Goal: Task Accomplishment & Management: Manage account settings

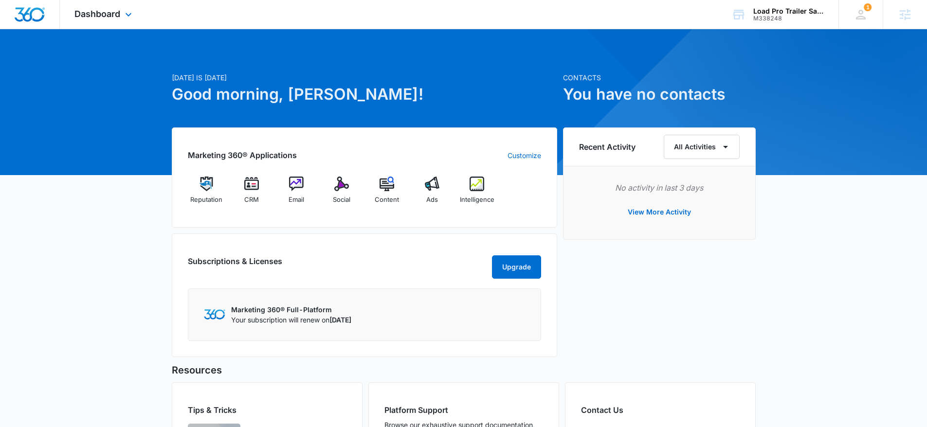
click at [117, 8] on div "Dashboard Apps Reputation CRM Email Social Content Ads Intelligence Files Brand…" at bounding box center [104, 14] width 89 height 29
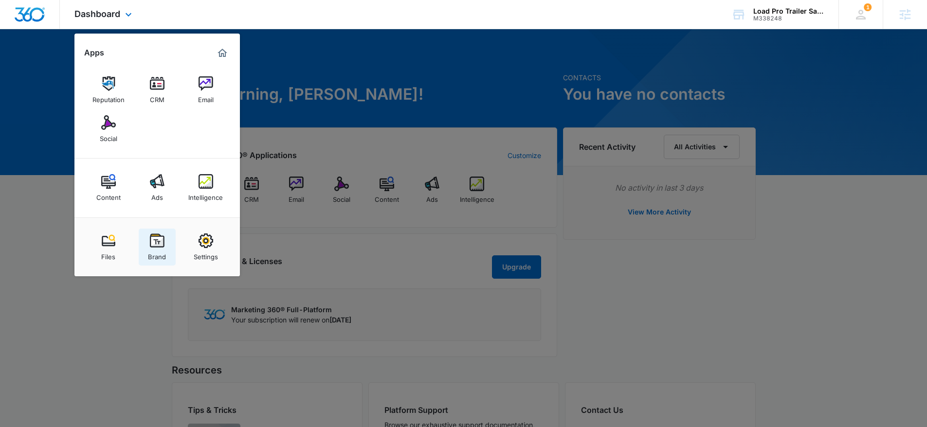
click at [162, 244] on img at bounding box center [157, 241] width 15 height 15
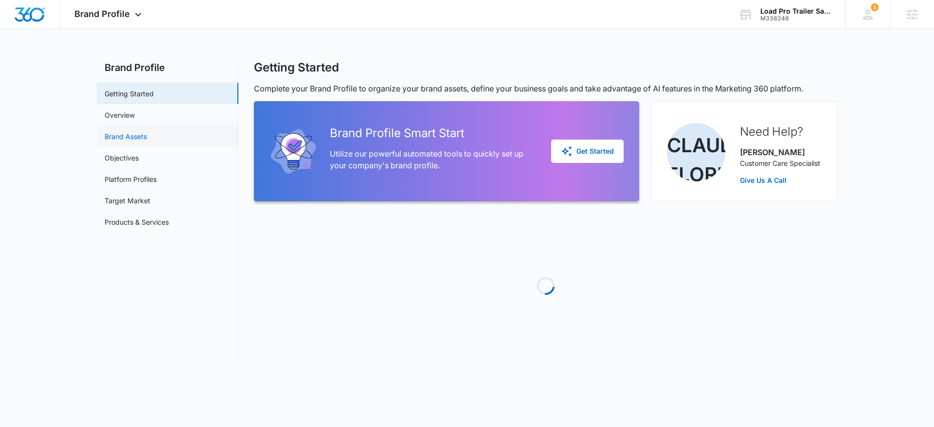
click at [138, 140] on link "Brand Assets" at bounding box center [126, 136] width 42 height 10
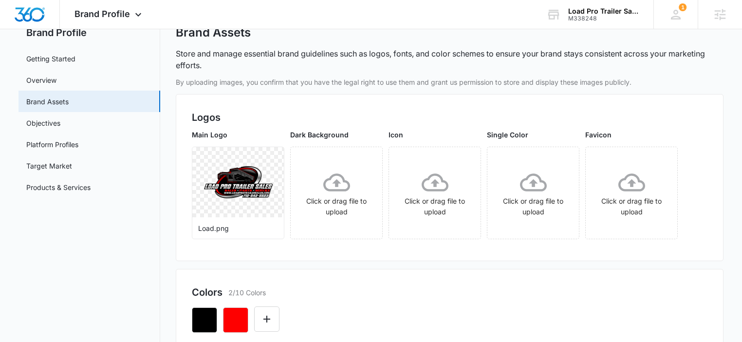
scroll to position [33, 0]
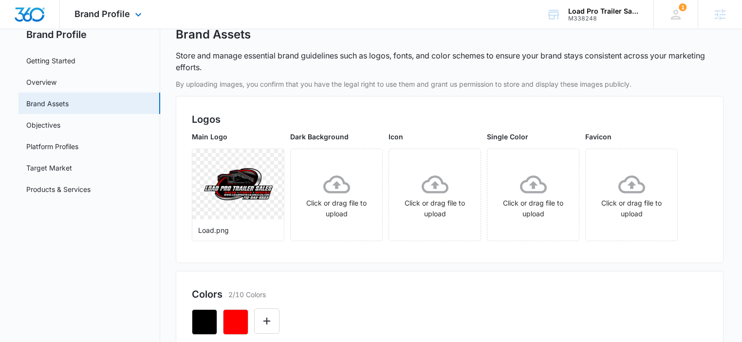
click at [32, 14] on img "Dashboard" at bounding box center [29, 14] width 31 height 15
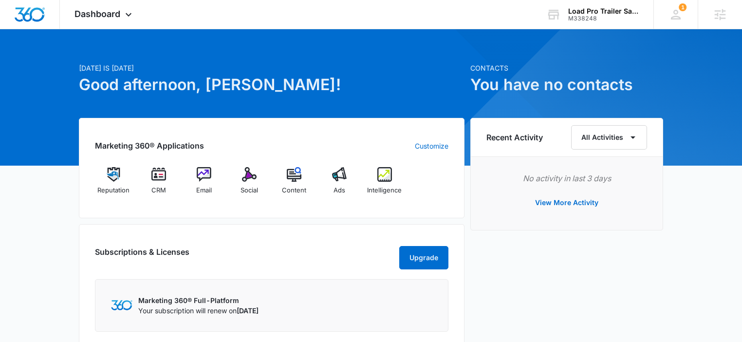
scroll to position [12, 0]
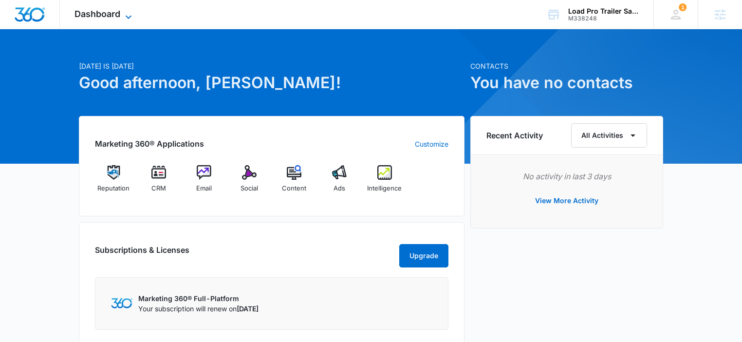
click at [101, 12] on span "Dashboard" at bounding box center [97, 14] width 46 height 10
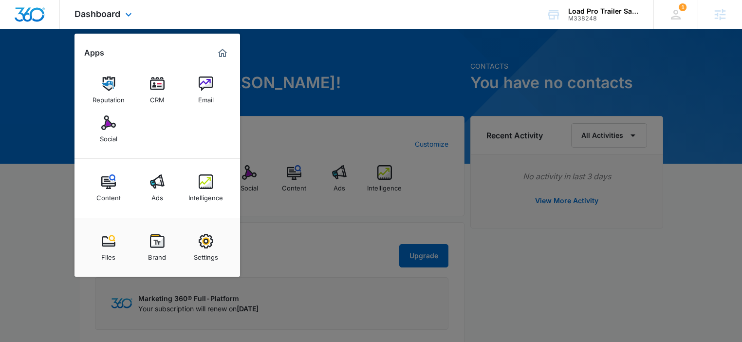
click at [108, 21] on div "Dashboard Apps Reputation CRM Email Social Content Ads Intelligence Files Brand…" at bounding box center [104, 14] width 89 height 29
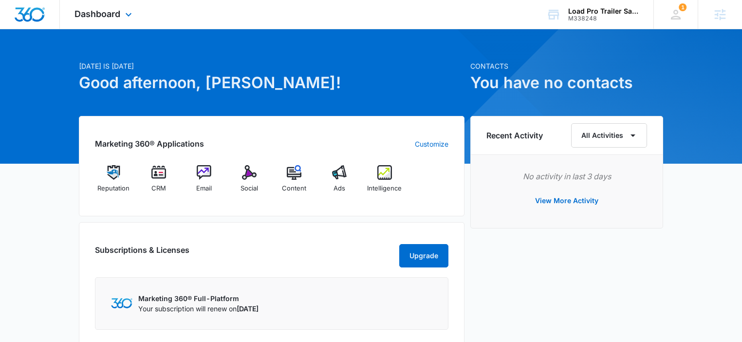
click at [108, 21] on div "Dashboard Apps Reputation CRM Email Social Content Ads Intelligence Files Brand…" at bounding box center [104, 14] width 89 height 29
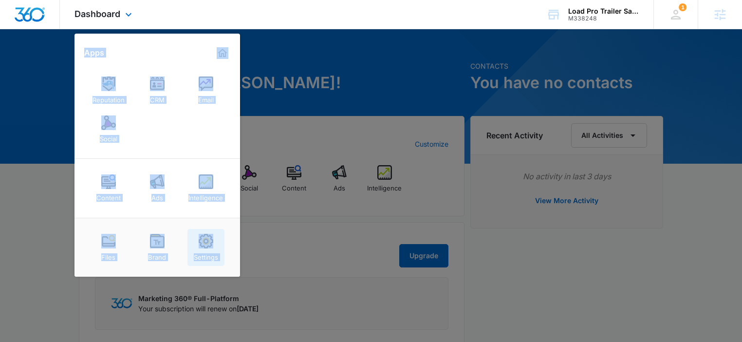
click at [204, 248] on img at bounding box center [206, 241] width 15 height 15
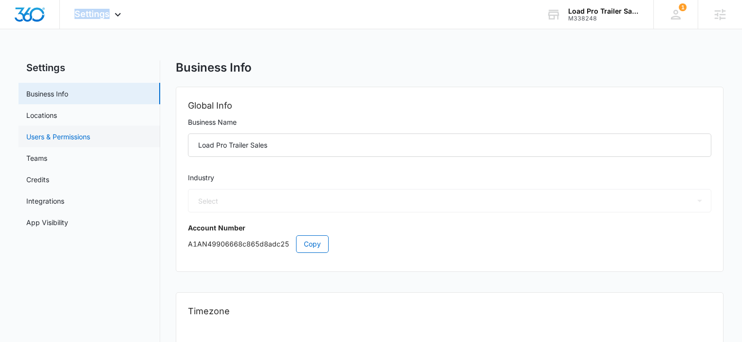
select select "4"
select select "US"
select select "America/Denver"
click at [90, 131] on link "Users & Permissions" at bounding box center [58, 136] width 64 height 10
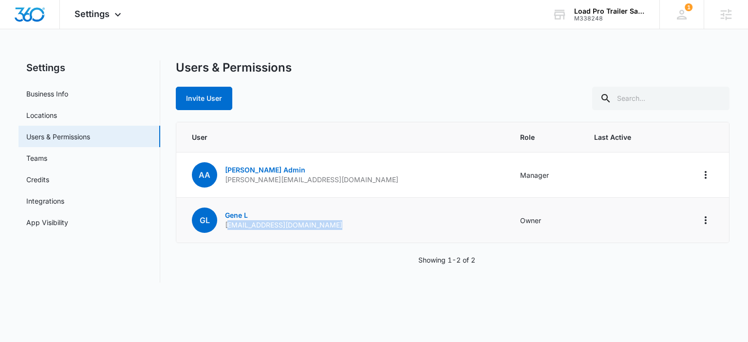
drag, startPoint x: 281, startPoint y: 228, endPoint x: 354, endPoint y: 230, distance: 73.5
click at [318, 231] on div "GL Gene L gene@loadprotrailersales.com" at bounding box center [267, 219] width 150 height 25
click at [354, 230] on td "GL Gene L gene@loadprotrailersales.com" at bounding box center [341, 220] width 331 height 45
drag, startPoint x: 523, startPoint y: 221, endPoint x: 439, endPoint y: 222, distance: 83.2
click at [508, 221] on td "Owner" at bounding box center [545, 220] width 74 height 45
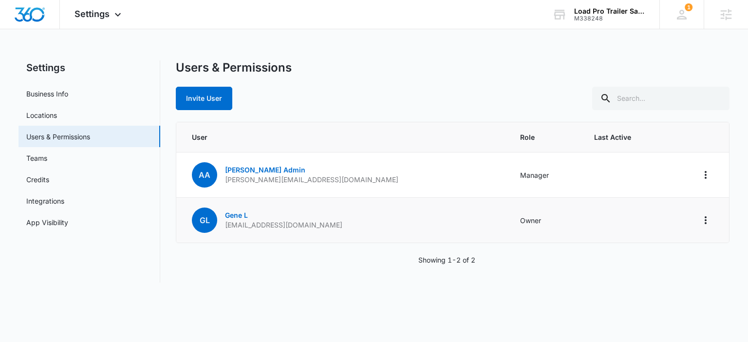
click at [435, 222] on td "GL Gene L gene@loadprotrailersales.com" at bounding box center [341, 220] width 331 height 45
drag, startPoint x: 507, startPoint y: 219, endPoint x: 466, endPoint y: 219, distance: 40.9
click at [508, 219] on td "Owner" at bounding box center [545, 220] width 74 height 45
click at [529, 216] on td "Owner" at bounding box center [545, 220] width 74 height 45
drag, startPoint x: 341, startPoint y: 223, endPoint x: 214, endPoint y: 228, distance: 126.6
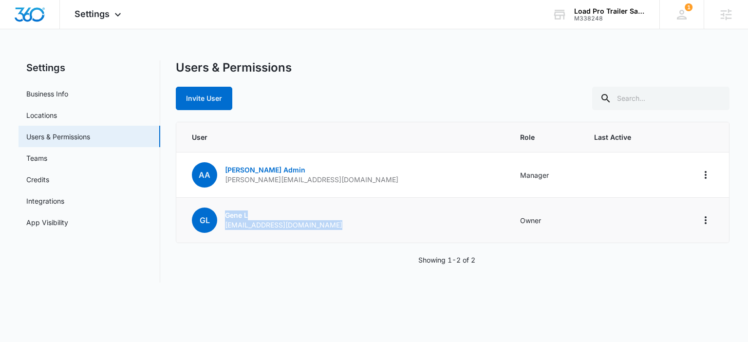
click at [214, 228] on td "GL Gene L gene@loadprotrailersales.com" at bounding box center [341, 220] width 331 height 45
click at [347, 225] on td "GL Gene L gene@loadprotrailersales.com" at bounding box center [341, 220] width 331 height 45
click at [32, 15] on img "Dashboard" at bounding box center [29, 14] width 31 height 15
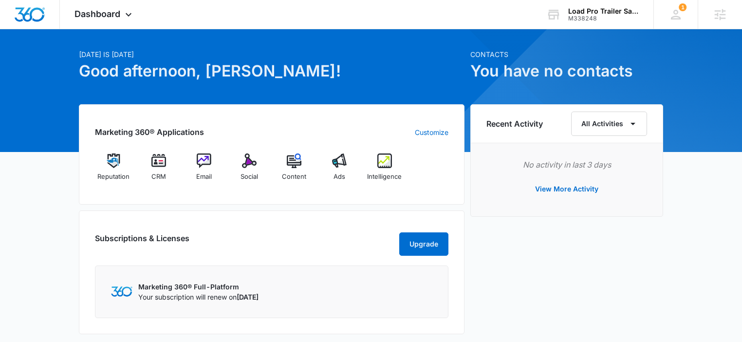
scroll to position [24, 0]
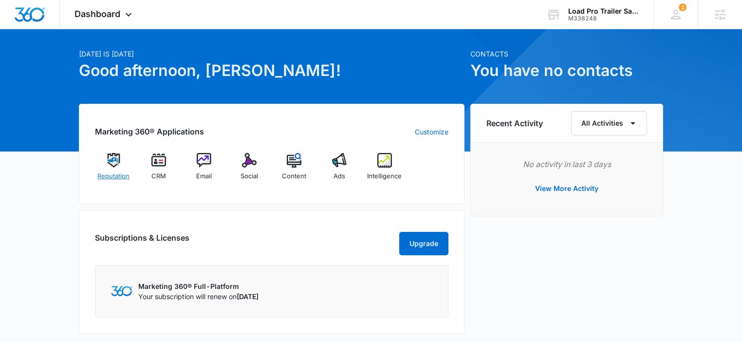
click at [113, 171] on span "Reputation" at bounding box center [113, 176] width 32 height 10
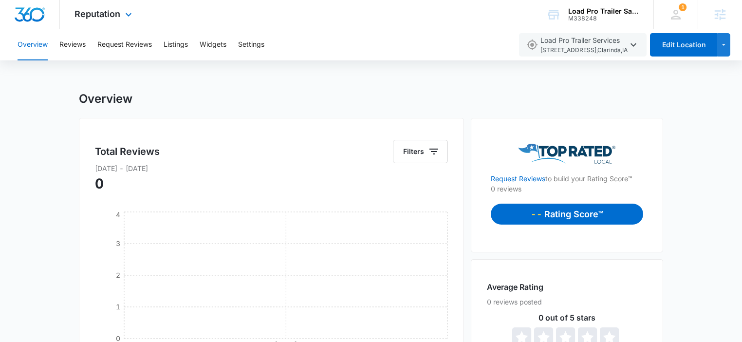
click at [31, 12] on img "Dashboard" at bounding box center [29, 14] width 31 height 15
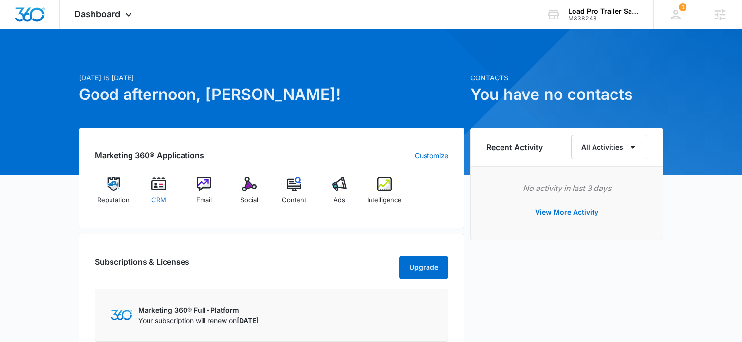
click at [163, 186] on img at bounding box center [158, 184] width 15 height 15
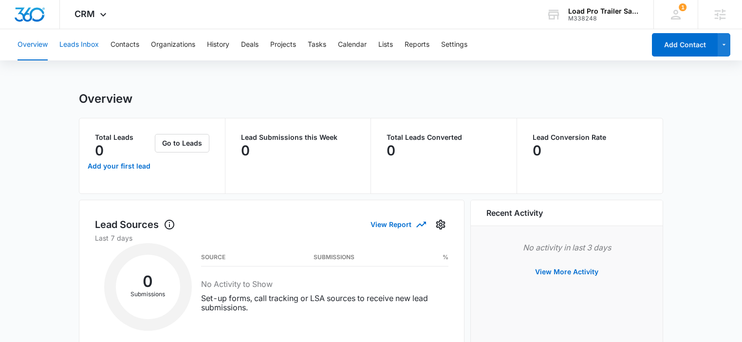
click at [89, 47] on button "Leads Inbox" at bounding box center [78, 44] width 39 height 31
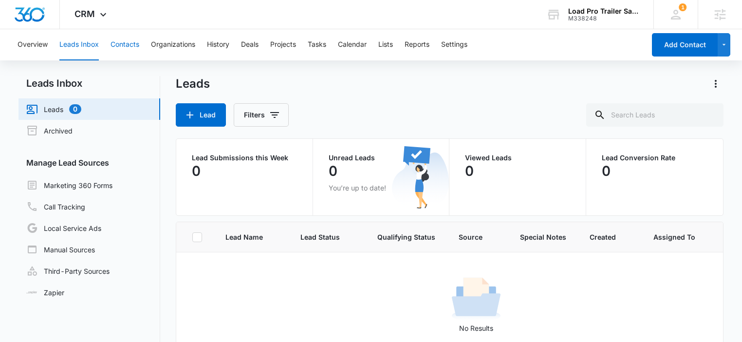
click at [116, 46] on button "Contacts" at bounding box center [124, 44] width 29 height 31
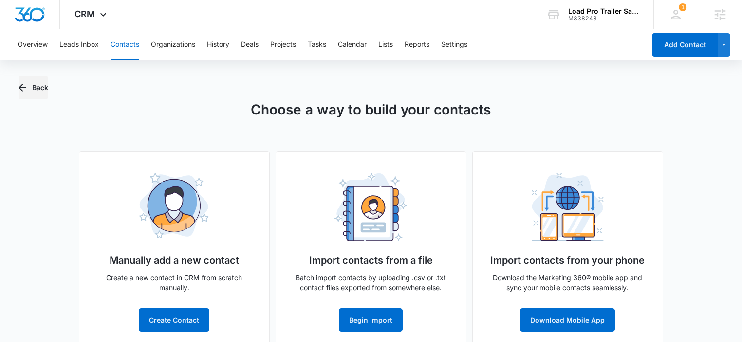
click at [29, 91] on button "Back" at bounding box center [33, 87] width 30 height 23
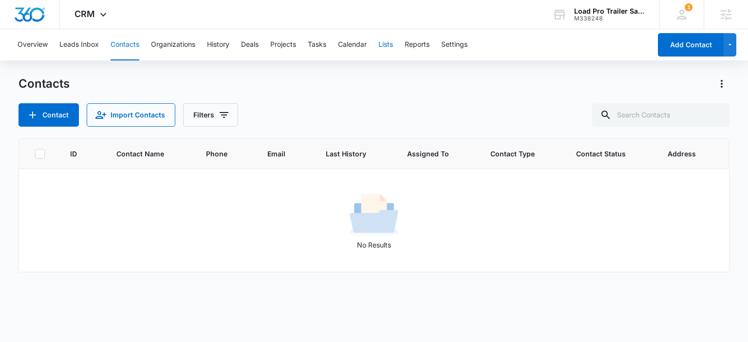
click at [389, 46] on button "Lists" at bounding box center [385, 44] width 15 height 31
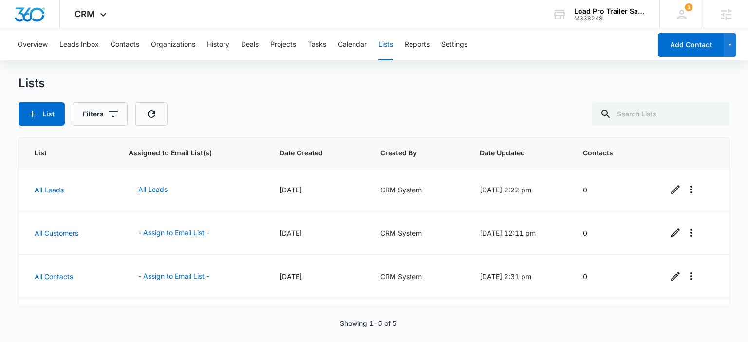
click at [196, 101] on div "Lists List Filters" at bounding box center [373, 101] width 710 height 50
click at [29, 12] on img "Dashboard" at bounding box center [29, 14] width 31 height 15
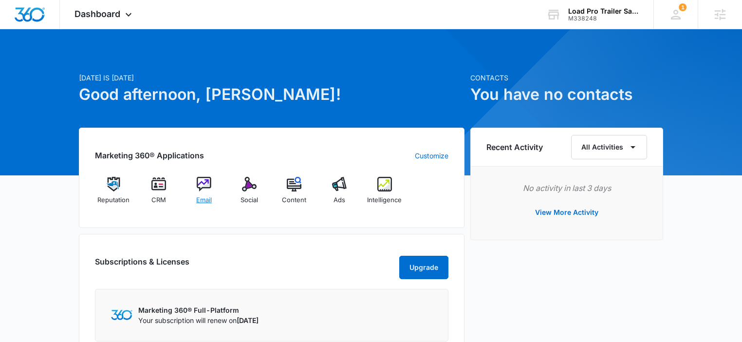
click at [204, 185] on img at bounding box center [204, 184] width 15 height 15
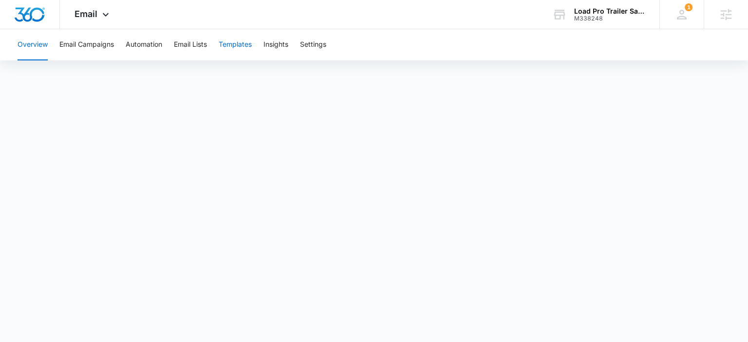
click at [251, 45] on button "Templates" at bounding box center [235, 44] width 33 height 31
click at [276, 46] on button "Insights" at bounding box center [275, 44] width 25 height 31
click at [316, 46] on button "Settings" at bounding box center [313, 44] width 26 height 31
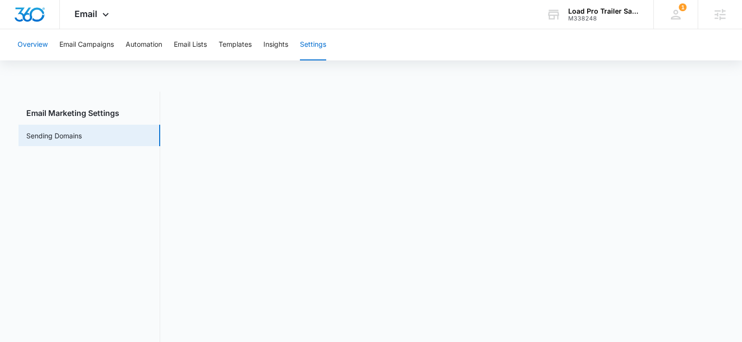
click at [39, 47] on button "Overview" at bounding box center [33, 44] width 30 height 31
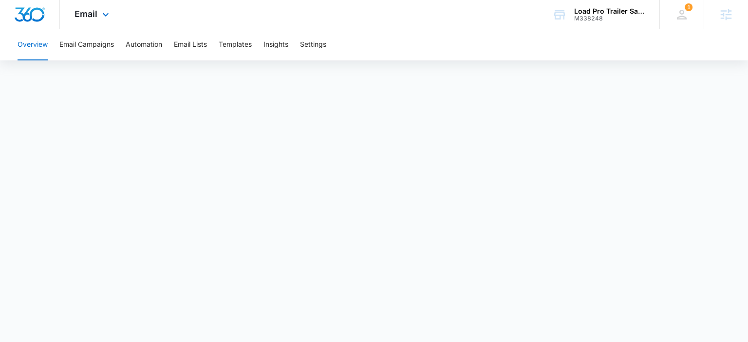
click at [32, 11] on img "Dashboard" at bounding box center [29, 14] width 31 height 15
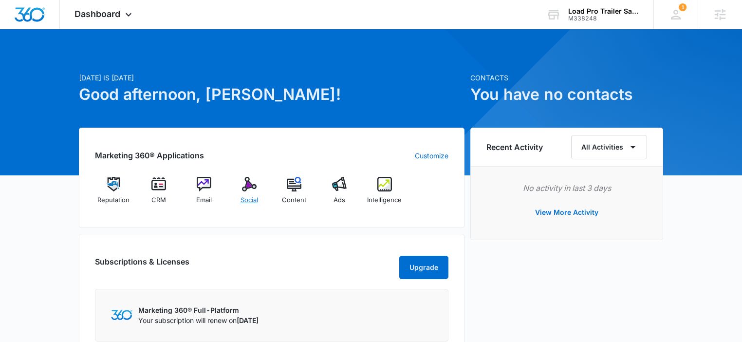
click at [242, 184] on img at bounding box center [249, 184] width 15 height 15
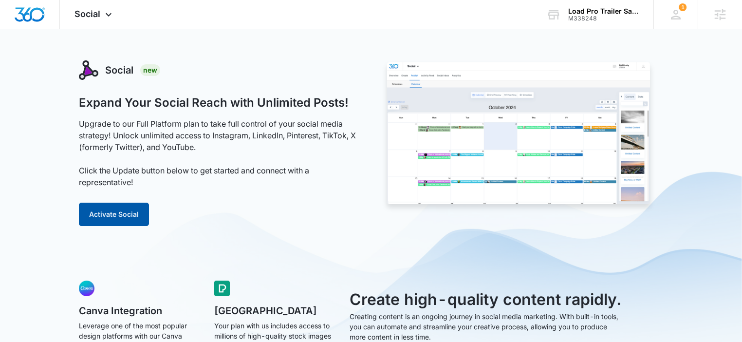
click at [127, 205] on button "Activate Social" at bounding box center [114, 213] width 70 height 23
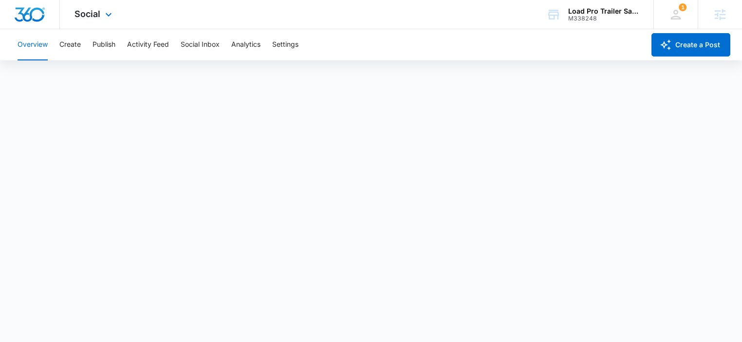
click at [30, 16] on img "Dashboard" at bounding box center [29, 14] width 31 height 15
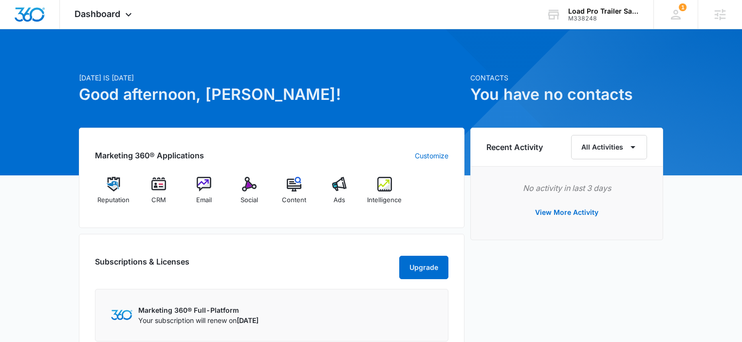
click at [377, 221] on div "Marketing 360® Applications Customize Reputation CRM Email Social Content Ads I…" at bounding box center [271, 178] width 385 height 100
click at [340, 189] on img at bounding box center [339, 184] width 15 height 15
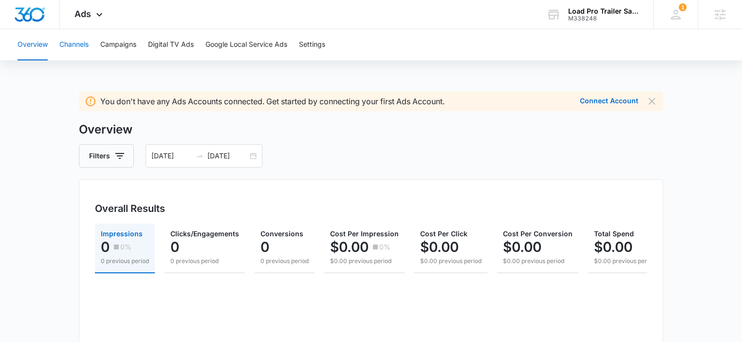
click at [82, 44] on button "Channels" at bounding box center [73, 44] width 29 height 31
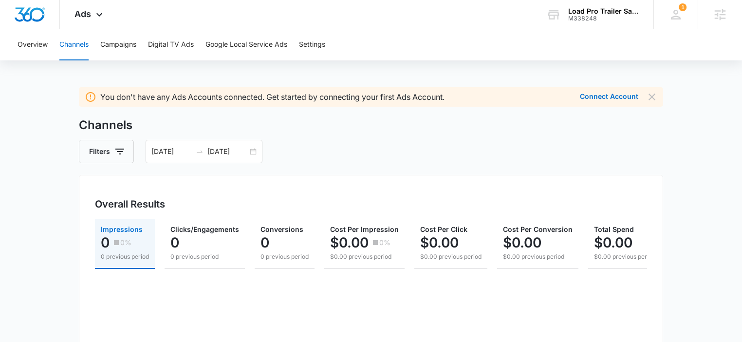
scroll to position [17, 0]
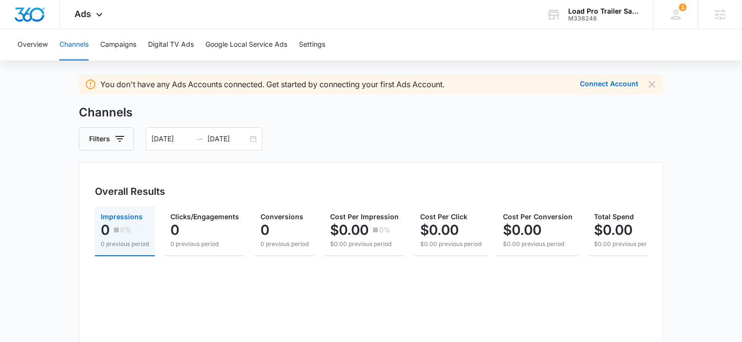
click at [296, 160] on div "You don't have any Ads Accounts connected. Get started by connecting your first…" at bounding box center [371, 335] width 584 height 522
click at [37, 12] on img "Dashboard" at bounding box center [29, 14] width 31 height 15
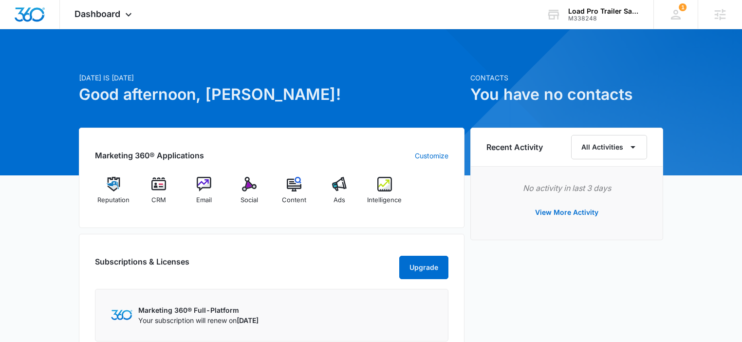
click at [364, 219] on div "Marketing 360® Applications Customize Reputation CRM Email Social Content Ads I…" at bounding box center [271, 178] width 385 height 100
click at [392, 179] on div "Intelligence" at bounding box center [384, 194] width 37 height 35
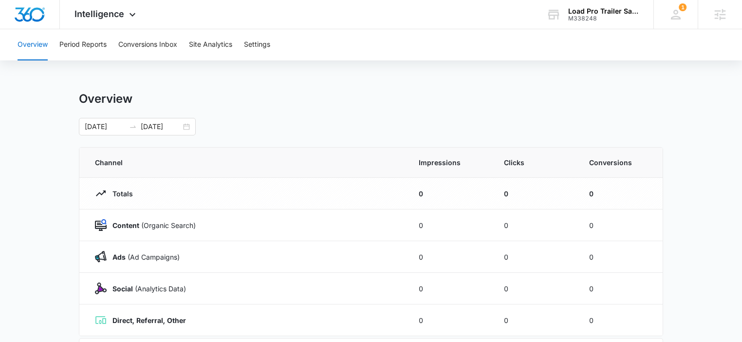
click at [251, 129] on div "09/08/2025 10/08/2025" at bounding box center [371, 127] width 584 height 18
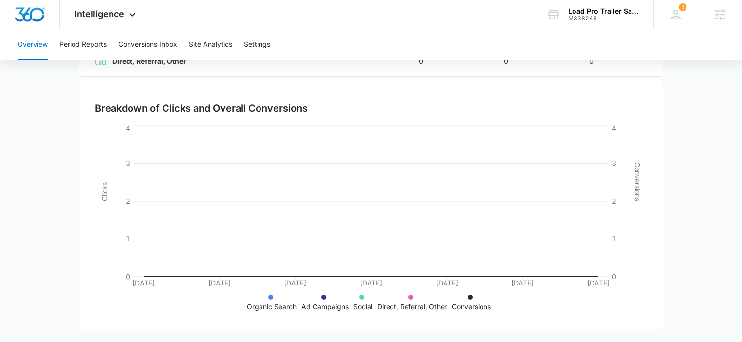
scroll to position [259, 0]
click at [219, 49] on button "Site Analytics" at bounding box center [210, 44] width 43 height 31
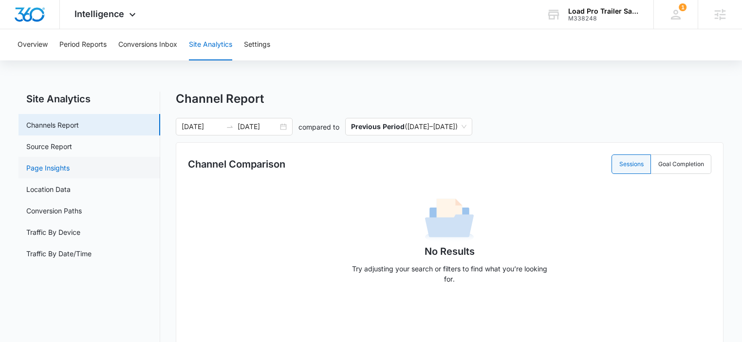
click at [66, 170] on link "Page Insights" at bounding box center [47, 168] width 43 height 10
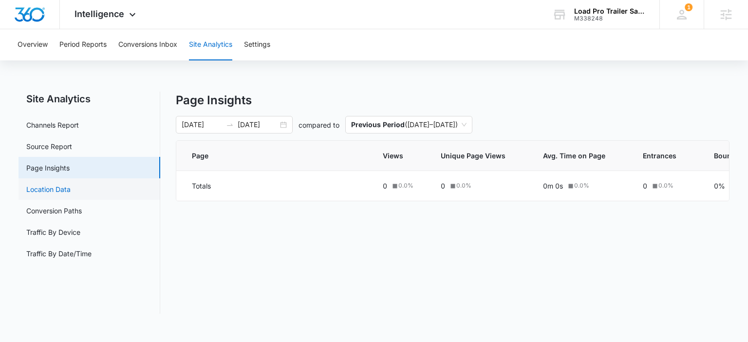
click at [44, 184] on link "Location Data" at bounding box center [48, 189] width 44 height 10
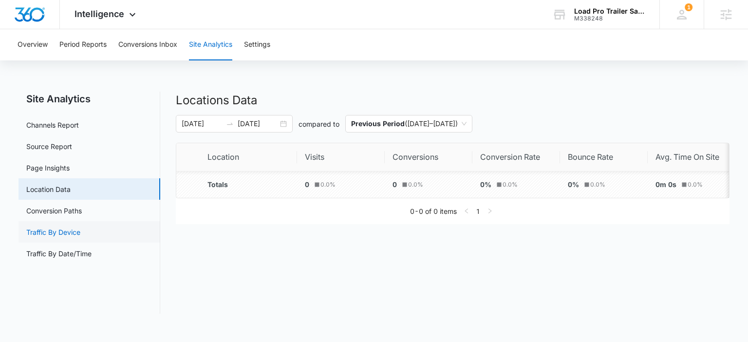
click at [60, 229] on link "Traffic By Device" at bounding box center [53, 232] width 54 height 10
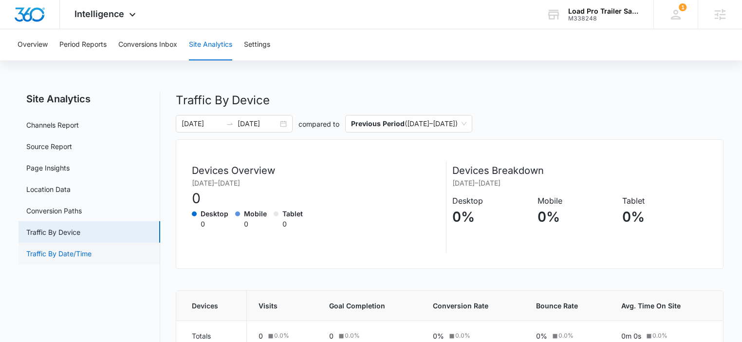
click at [79, 256] on link "Traffic By Date/Time" at bounding box center [58, 253] width 65 height 10
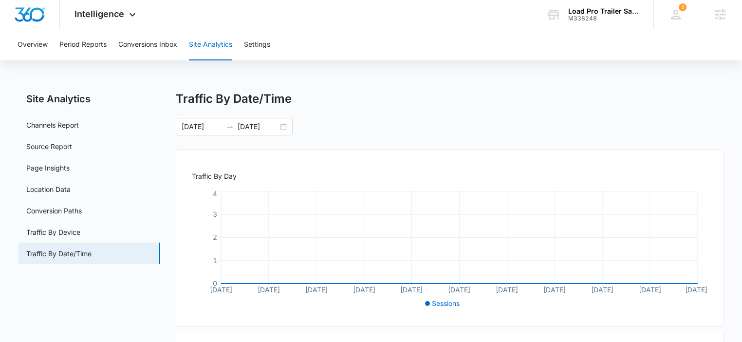
click at [533, 133] on div "09/08/2025 10/08/2025" at bounding box center [450, 127] width 548 height 18
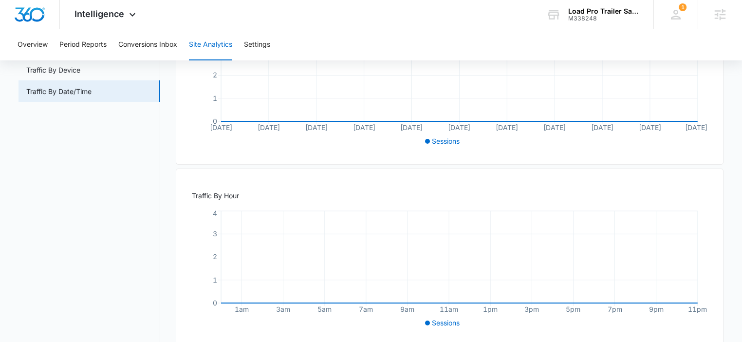
scroll to position [179, 0]
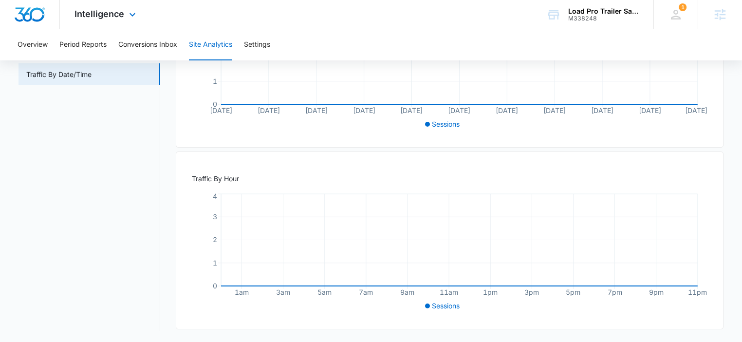
click at [33, 16] on img "Dashboard" at bounding box center [29, 14] width 31 height 15
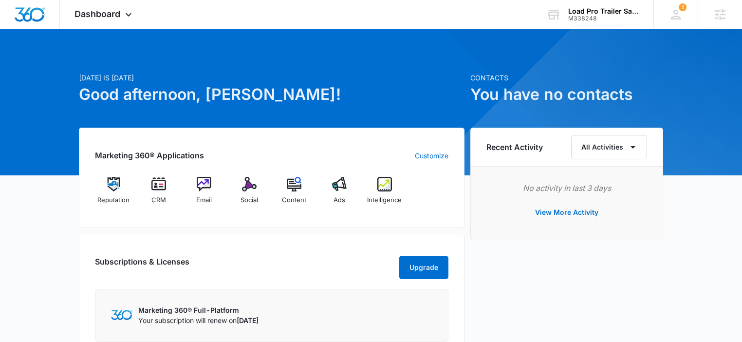
click at [317, 221] on div "Marketing 360® Applications Customize Reputation CRM Email Social Content Ads I…" at bounding box center [271, 178] width 385 height 100
click at [289, 221] on div "Marketing 360® Applications Customize Reputation CRM Email Social Content Ads I…" at bounding box center [271, 178] width 385 height 100
click at [325, 237] on div "Subscriptions & Licenses Upgrade Marketing 360® Full-Platform Your subscription…" at bounding box center [271, 296] width 385 height 124
click at [350, 271] on div "Subscriptions & Licenses Upgrade" at bounding box center [271, 267] width 353 height 23
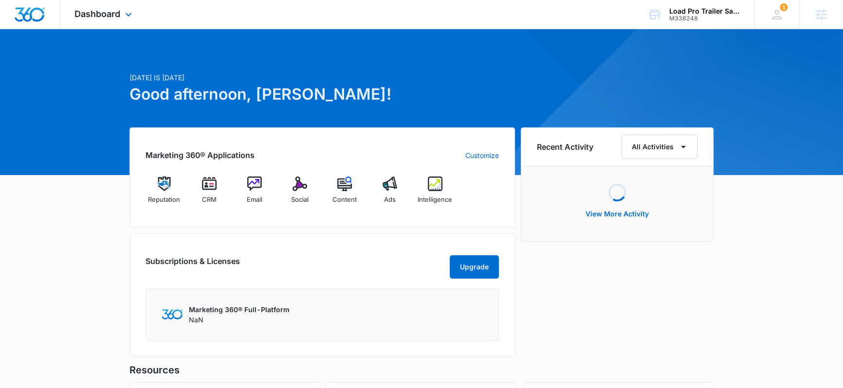
click at [119, 21] on div "Dashboard Apps Reputation CRM Email Social Content Ads Intelligence Files Brand…" at bounding box center [104, 14] width 89 height 29
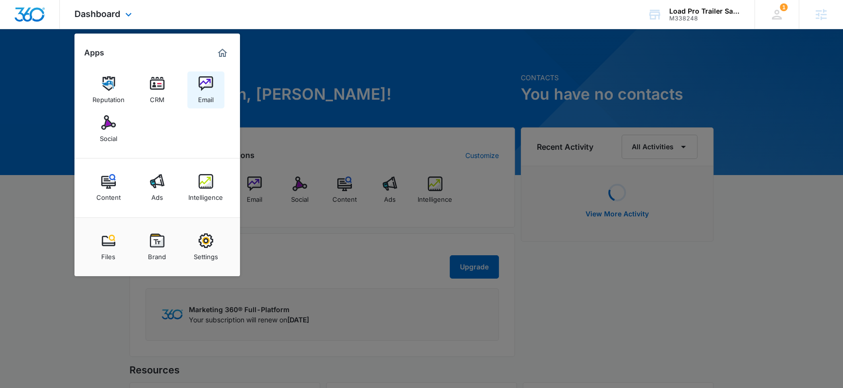
click at [206, 88] on img at bounding box center [206, 83] width 15 height 15
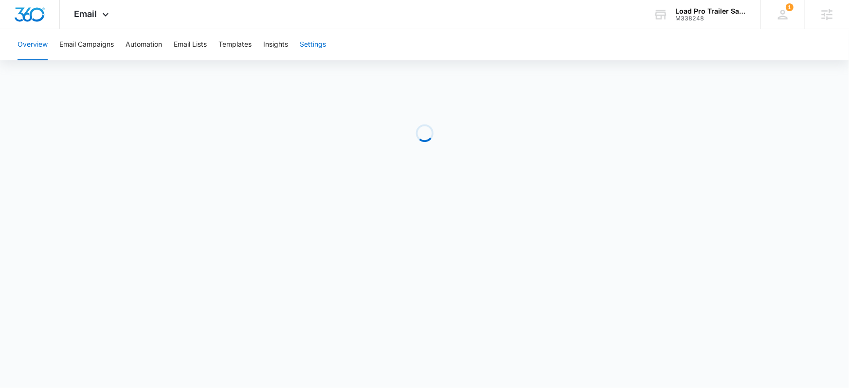
click at [325, 41] on button "Settings" at bounding box center [313, 44] width 26 height 31
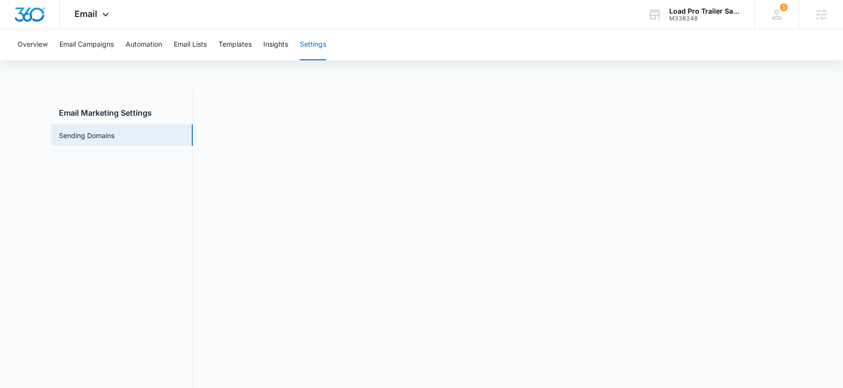
scroll to position [10, 0]
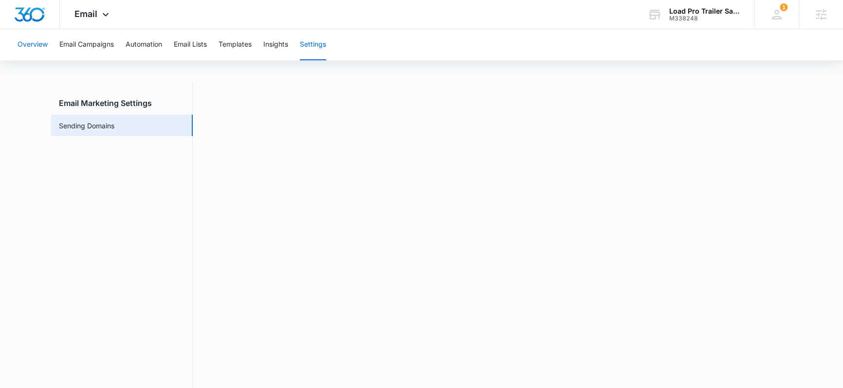
click at [27, 36] on button "Overview" at bounding box center [33, 44] width 30 height 31
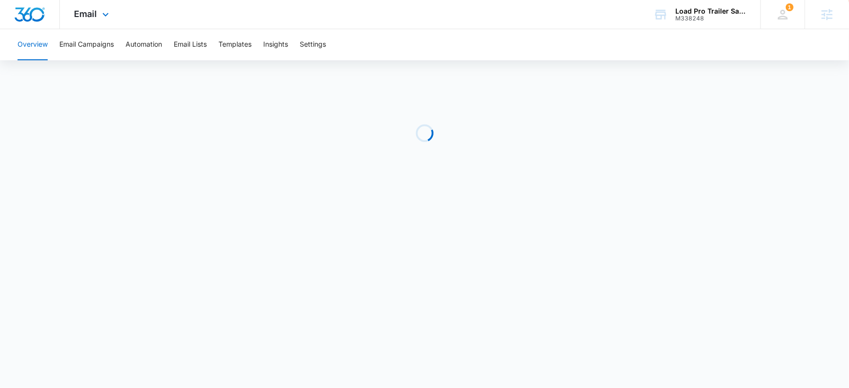
click at [31, 19] on img "Dashboard" at bounding box center [29, 14] width 31 height 15
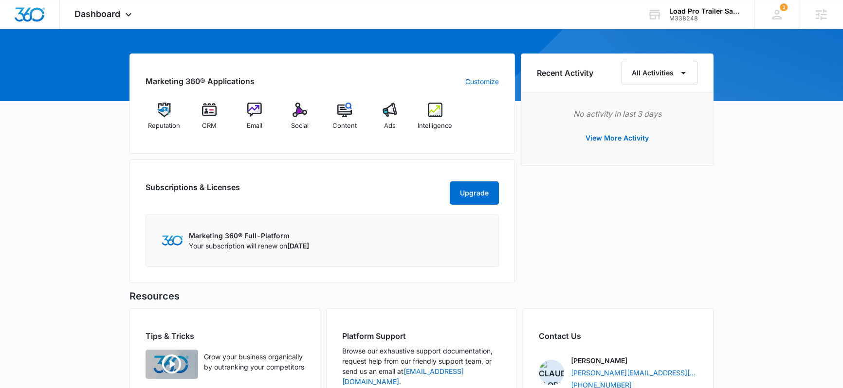
scroll to position [154, 0]
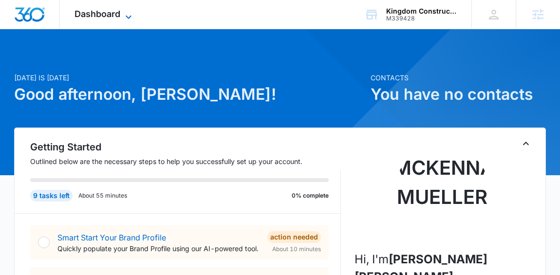
click at [128, 17] on icon at bounding box center [129, 16] width 6 height 3
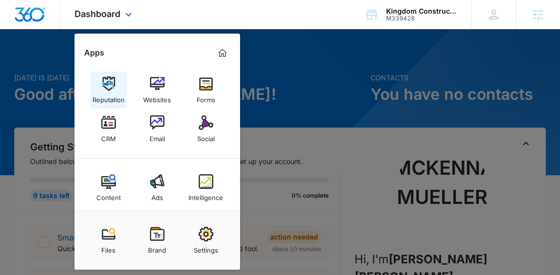
click at [104, 99] on div "Reputation" at bounding box center [108, 97] width 32 height 13
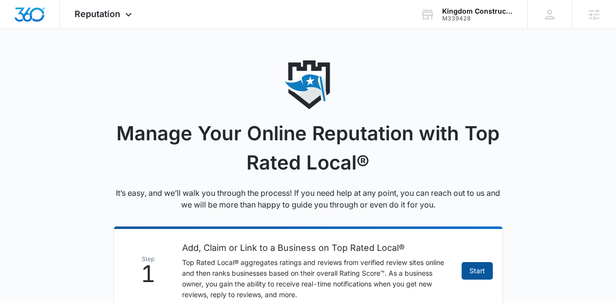
click at [480, 270] on link "Start" at bounding box center [476, 271] width 31 height 18
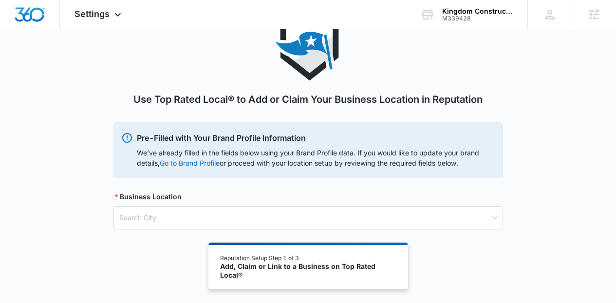
scroll to position [54, 0]
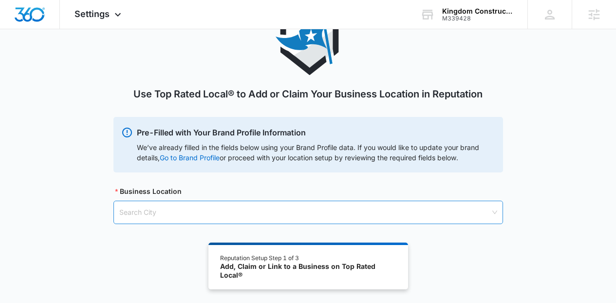
click at [436, 214] on input "search" at bounding box center [304, 212] width 371 height 22
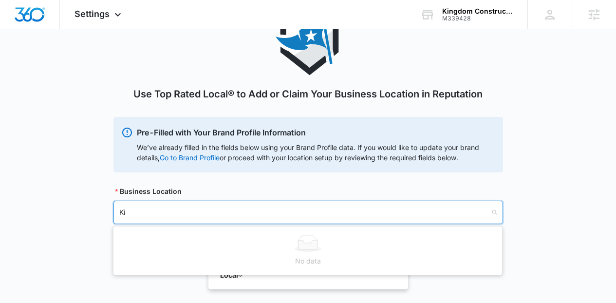
type input "K"
type input "Delta"
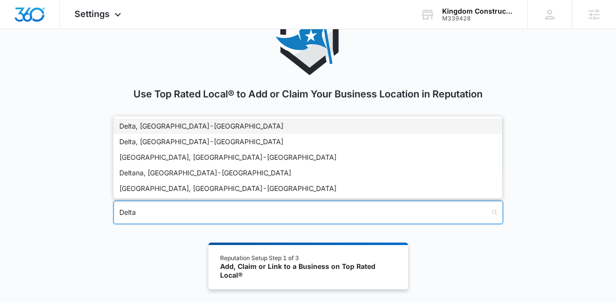
click at [233, 127] on div "Delta, CO - USA" at bounding box center [307, 126] width 377 height 11
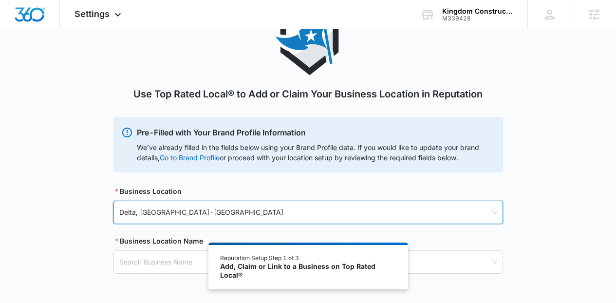
scroll to position [98, 0]
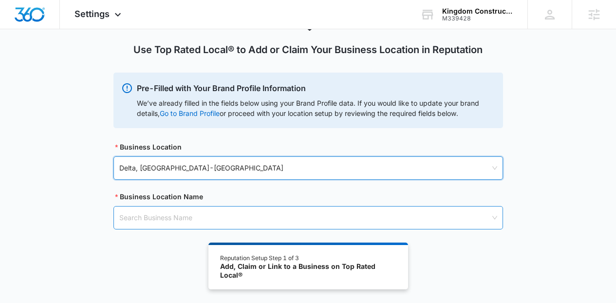
click at [449, 212] on input "search" at bounding box center [304, 217] width 371 height 22
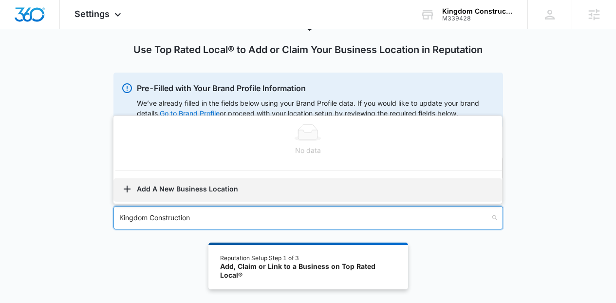
type input "Kingdom Construction"
click at [255, 182] on button "Add A New Business Location" at bounding box center [307, 189] width 388 height 23
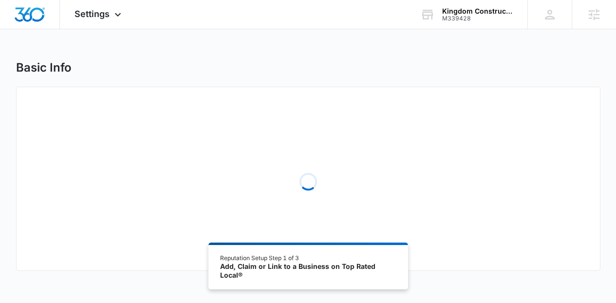
select select "Colorado"
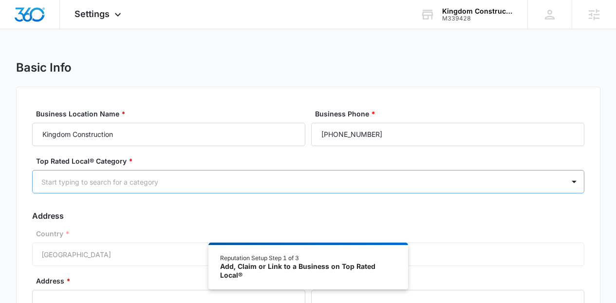
click at [382, 181] on div at bounding box center [296, 182] width 510 height 12
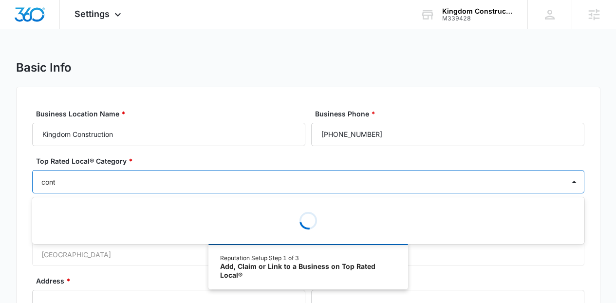
type input "contr"
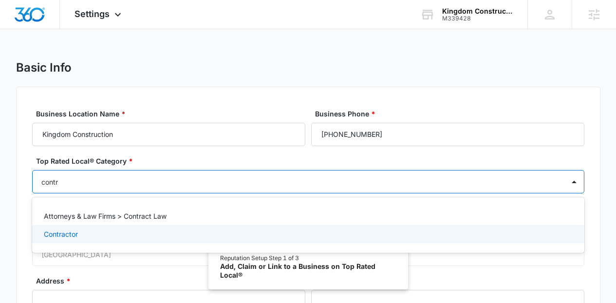
click at [124, 238] on div "Contractor" at bounding box center [307, 234] width 527 height 10
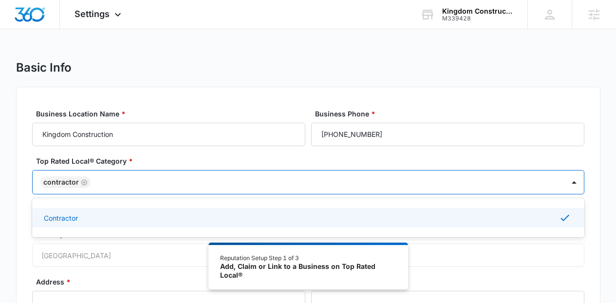
click at [566, 72] on div "Basic Info" at bounding box center [308, 67] width 584 height 15
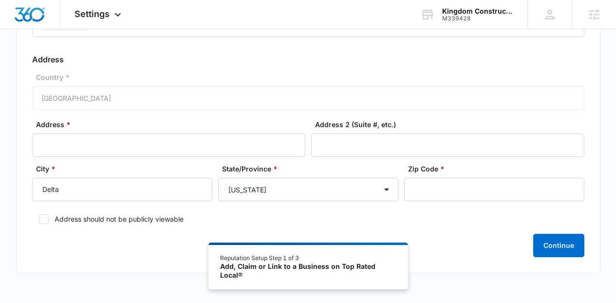
scroll to position [160, 0]
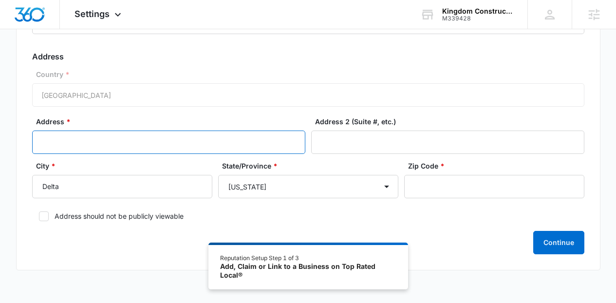
click at [289, 142] on input "Address *" at bounding box center [168, 141] width 273 height 23
type input "123 Not Visible"
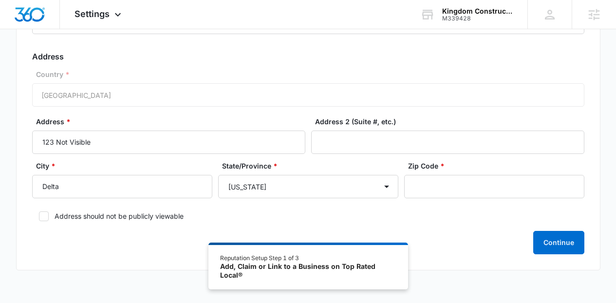
click at [139, 207] on form "Business Location Name * Kingdom Construction Business Phone * (970) 312-7377 T…" at bounding box center [308, 101] width 552 height 306
click at [140, 212] on label "Address should not be publicly viewable" at bounding box center [308, 216] width 552 height 10
click at [39, 213] on input "Address should not be publicly viewable" at bounding box center [35, 216] width 7 height 7
checkbox input "true"
click at [458, 192] on input "Zip Code *" at bounding box center [494, 186] width 180 height 23
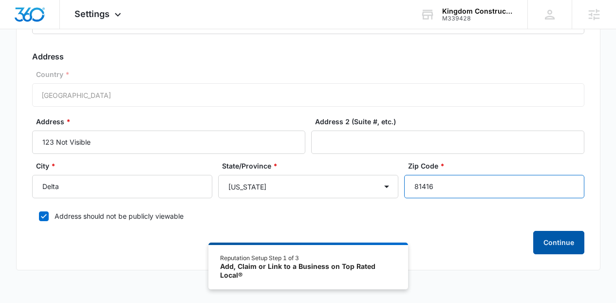
type input "81416"
click at [566, 245] on button "Continue" at bounding box center [558, 242] width 51 height 23
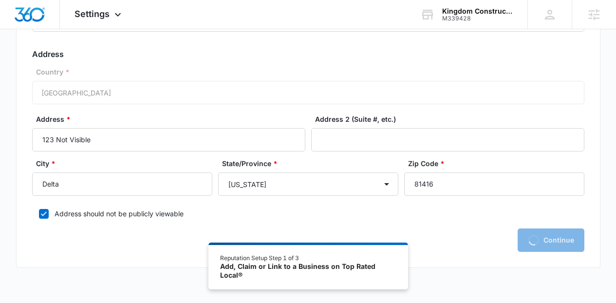
scroll to position [167, 0]
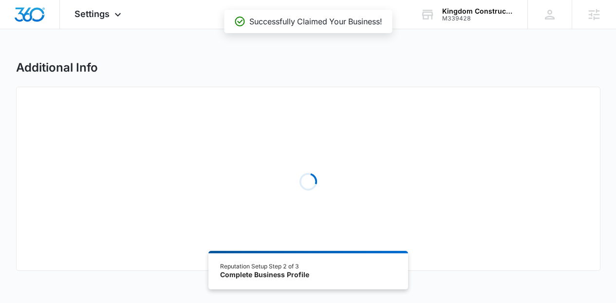
click at [468, 71] on div "Additional Info" at bounding box center [308, 67] width 584 height 15
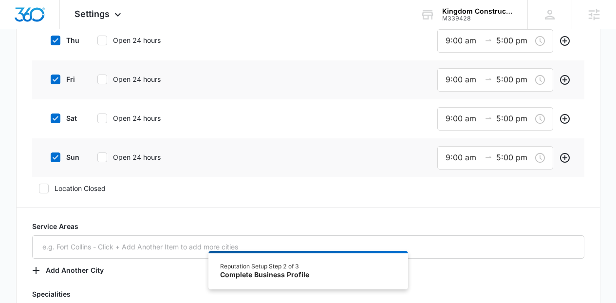
scroll to position [471, 0]
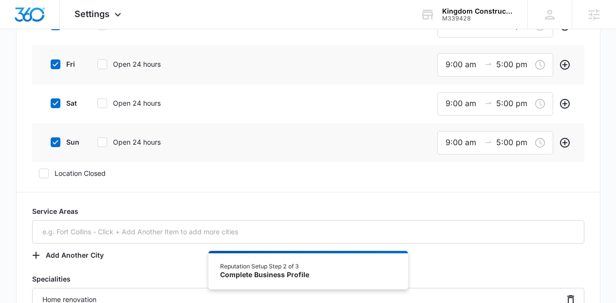
click at [63, 102] on label "sat" at bounding box center [63, 103] width 39 height 10
click at [51, 102] on input "sat" at bounding box center [47, 103] width 7 height 7
checkbox input "false"
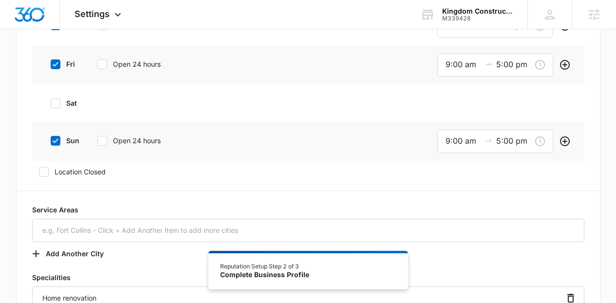
click at [66, 138] on label "sun" at bounding box center [63, 140] width 39 height 10
click at [51, 138] on input "sun" at bounding box center [47, 140] width 7 height 7
checkbox input "false"
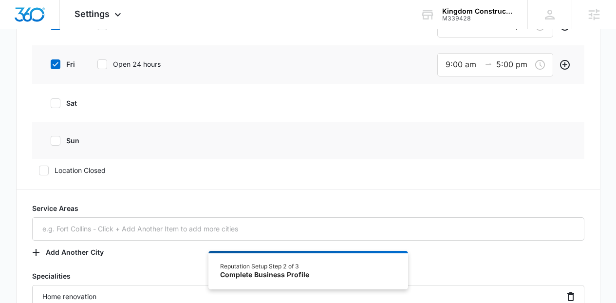
click at [566, 41] on div "Additional Info Public Email ryan@kingdomconstruction.biz This will be displaye…" at bounding box center [308, 166] width 616 height 1155
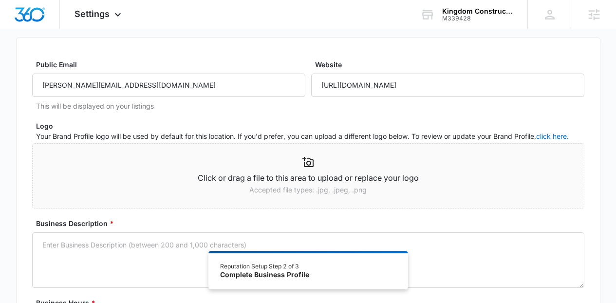
scroll to position [221, 0]
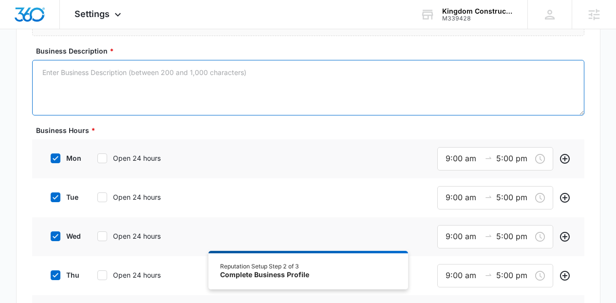
click at [397, 85] on textarea "Business Description *" at bounding box center [308, 87] width 552 height 55
paste textarea "IMG_3174.jpeg Welcome to Kingdom Construction LLC, your trusted partner in the …"
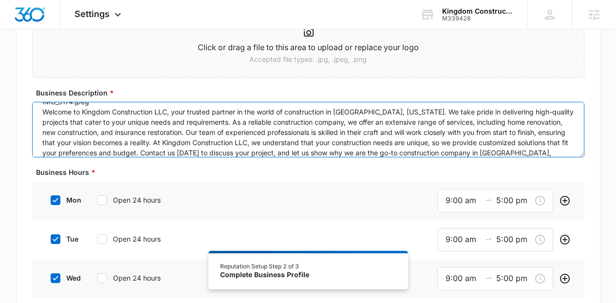
scroll to position [0, 0]
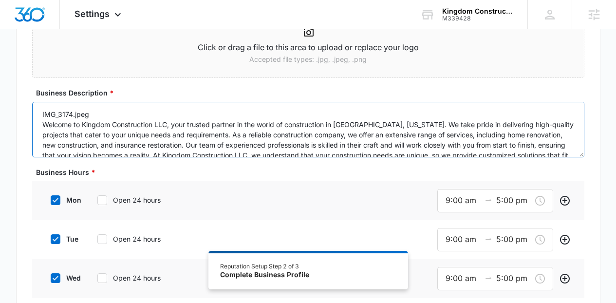
drag, startPoint x: 44, startPoint y: 111, endPoint x: 33, endPoint y: 102, distance: 14.8
click at [32, 102] on textarea "IMG_3174.jpeg Welcome to Kingdom Construction LLC, your trusted partner in the …" at bounding box center [308, 129] width 552 height 55
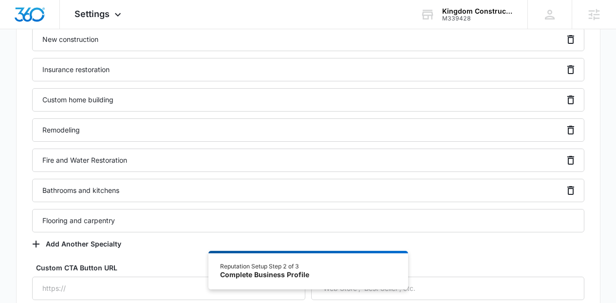
scroll to position [954, 0]
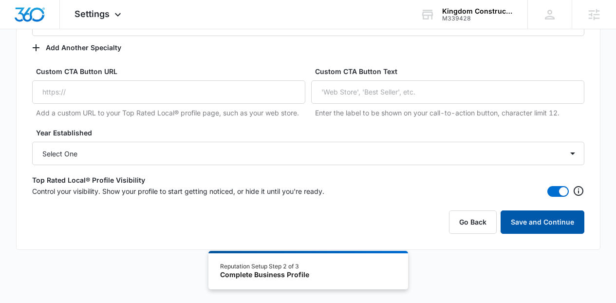
type textarea "Welcome to Kingdom Construction LLC, your trusted partner in the world of const…"
click at [547, 217] on button "Save and Continue" at bounding box center [542, 221] width 84 height 23
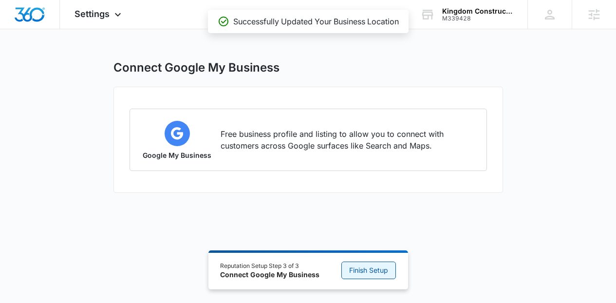
click at [374, 274] on button "Finish Setup" at bounding box center [368, 270] width 55 height 18
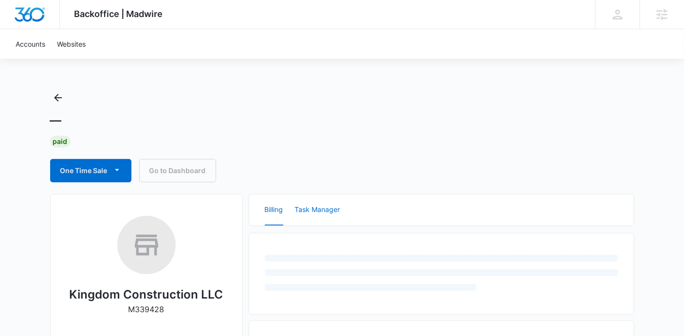
click at [299, 222] on button "Task Manager" at bounding box center [317, 210] width 45 height 31
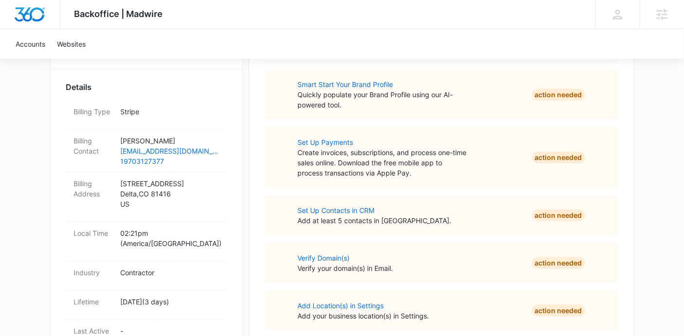
scroll to position [188, 0]
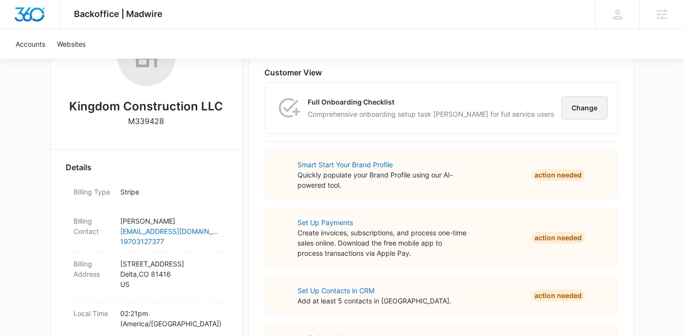
click at [595, 105] on button "Change" at bounding box center [585, 107] width 46 height 23
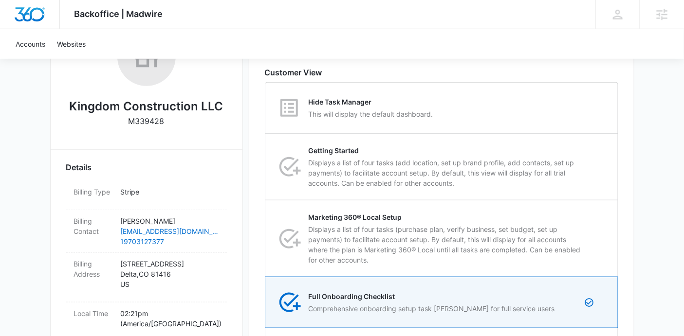
click at [595, 105] on div "Hide Task Manager This will display the default dashboard." at bounding box center [442, 108] width 352 height 51
click at [266, 108] on input "Hide Task Manager This will display the default dashboard." at bounding box center [265, 108] width 0 height 0
radio input "true"
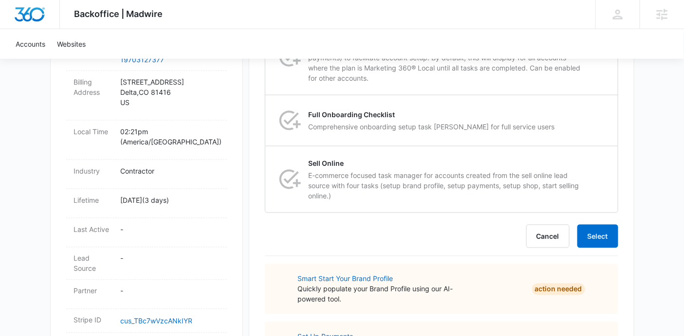
scroll to position [368, 0]
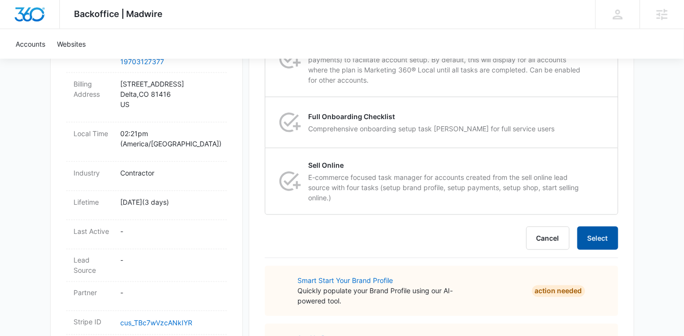
click at [611, 245] on button "Select" at bounding box center [597, 238] width 41 height 23
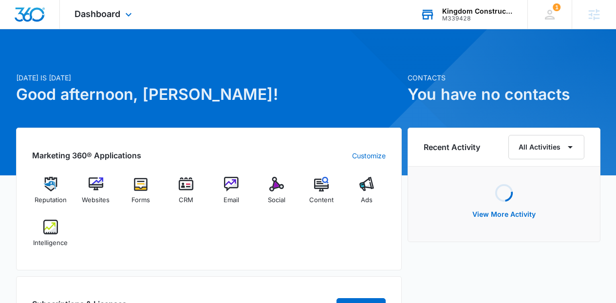
click at [442, 4] on div "Kingdom Construction LLC M339428 Your Accounts View All" at bounding box center [466, 14] width 122 height 29
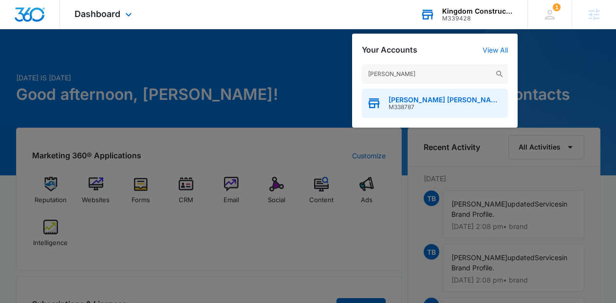
type input "[PERSON_NAME]"
click at [436, 111] on div "[PERSON_NAME] [PERSON_NAME] Events Agency M338787" at bounding box center [435, 103] width 146 height 29
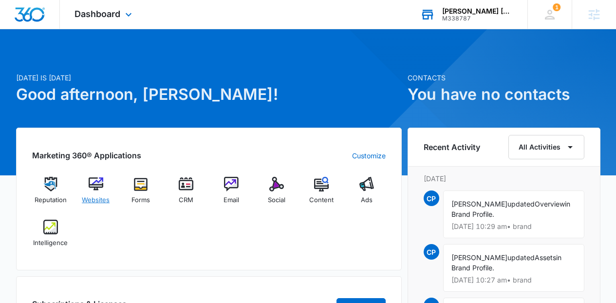
click at [103, 183] on img at bounding box center [96, 184] width 15 height 15
